Goal: Task Accomplishment & Management: Use online tool/utility

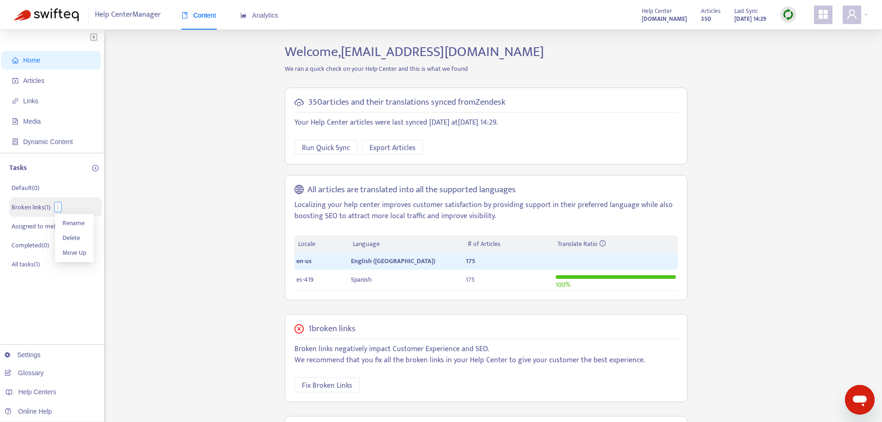
drag, startPoint x: 70, startPoint y: 202, endPoint x: 55, endPoint y: 205, distance: 15.2
click at [55, 205] on icon "more" at bounding box center [58, 207] width 6 height 6
click at [33, 210] on p "Broken links ( 1 )" at bounding box center [31, 207] width 39 height 10
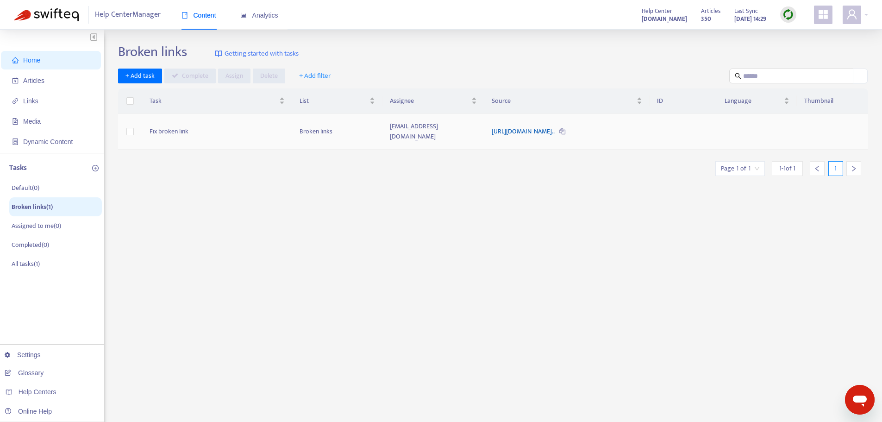
click at [556, 128] on link "[URL][DOMAIN_NAME].." at bounding box center [524, 131] width 64 height 11
click at [390, 126] on td "[EMAIL_ADDRESS][DOMAIN_NAME]" at bounding box center [434, 132] width 102 height 36
